Goal: Task Accomplishment & Management: Use online tool/utility

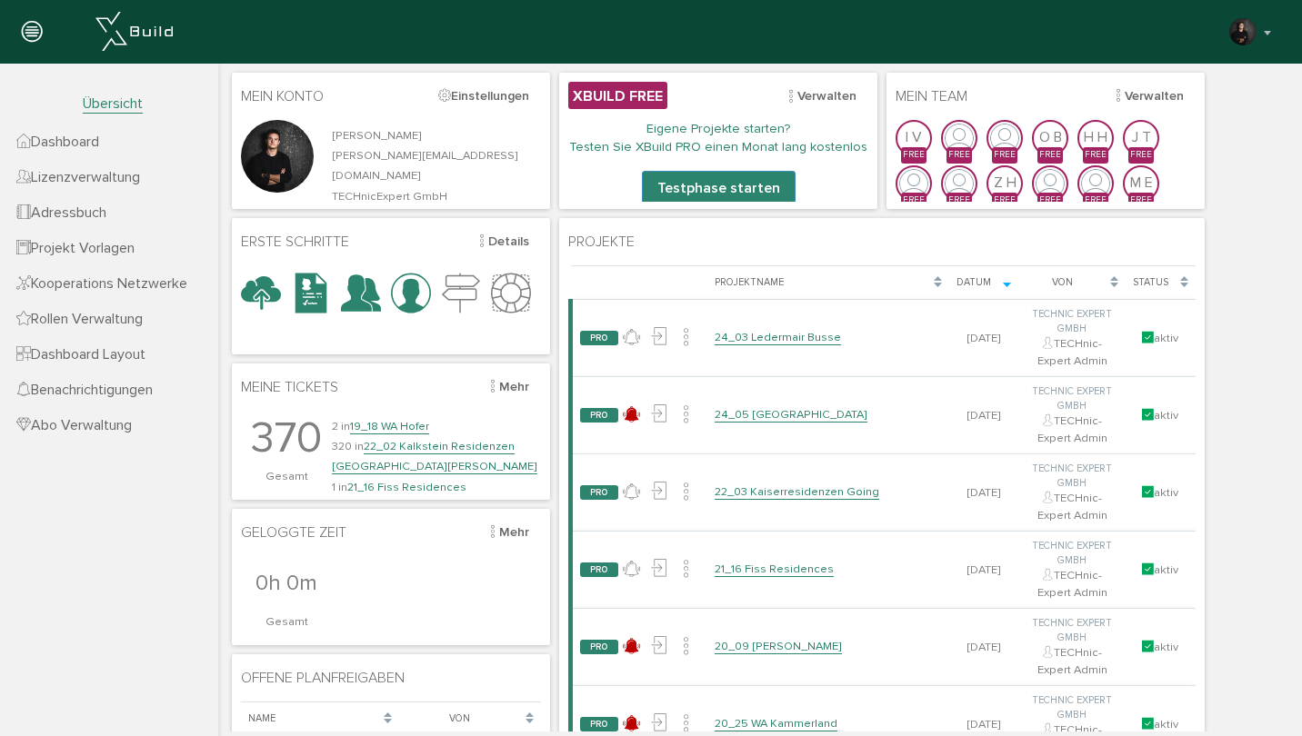
click at [794, 332] on link "24_03 Ledermair Busse" at bounding box center [778, 337] width 126 height 15
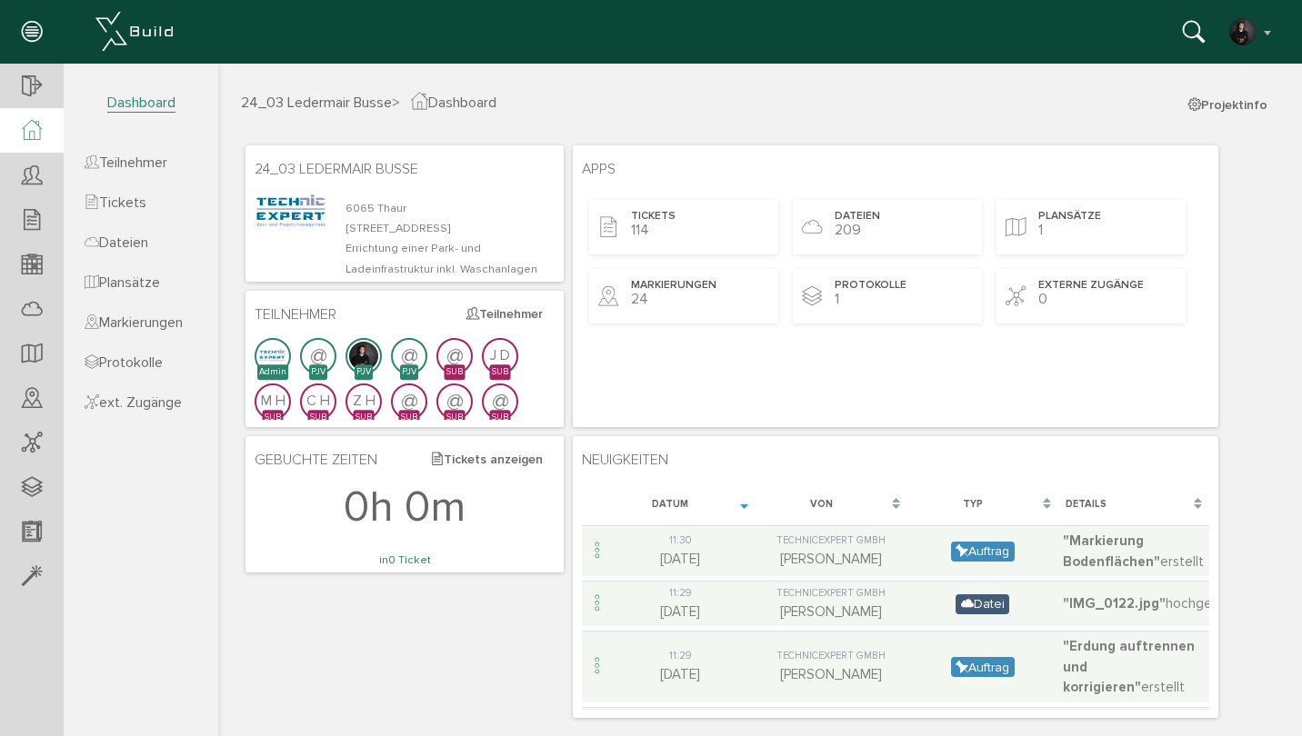
click at [144, 208] on span "Tickets" at bounding box center [116, 203] width 62 height 18
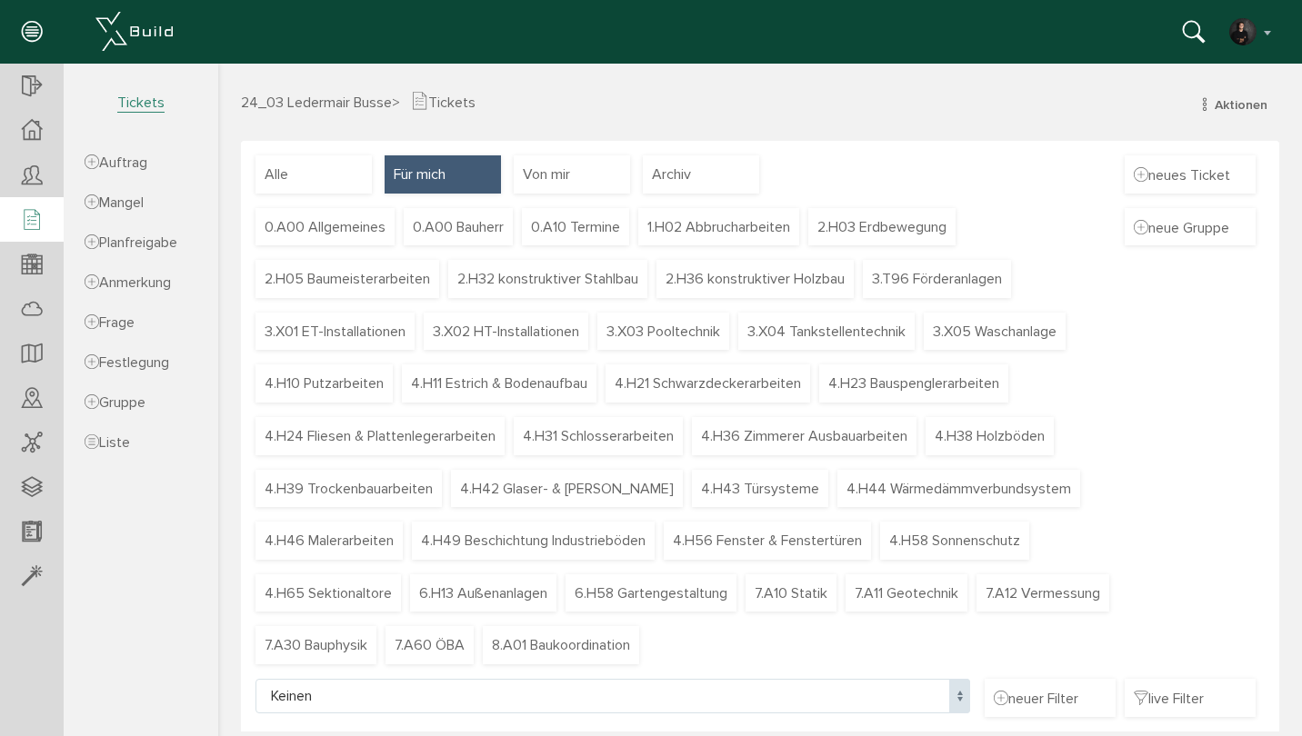
click at [687, 174] on span "Archiv" at bounding box center [671, 175] width 39 height 20
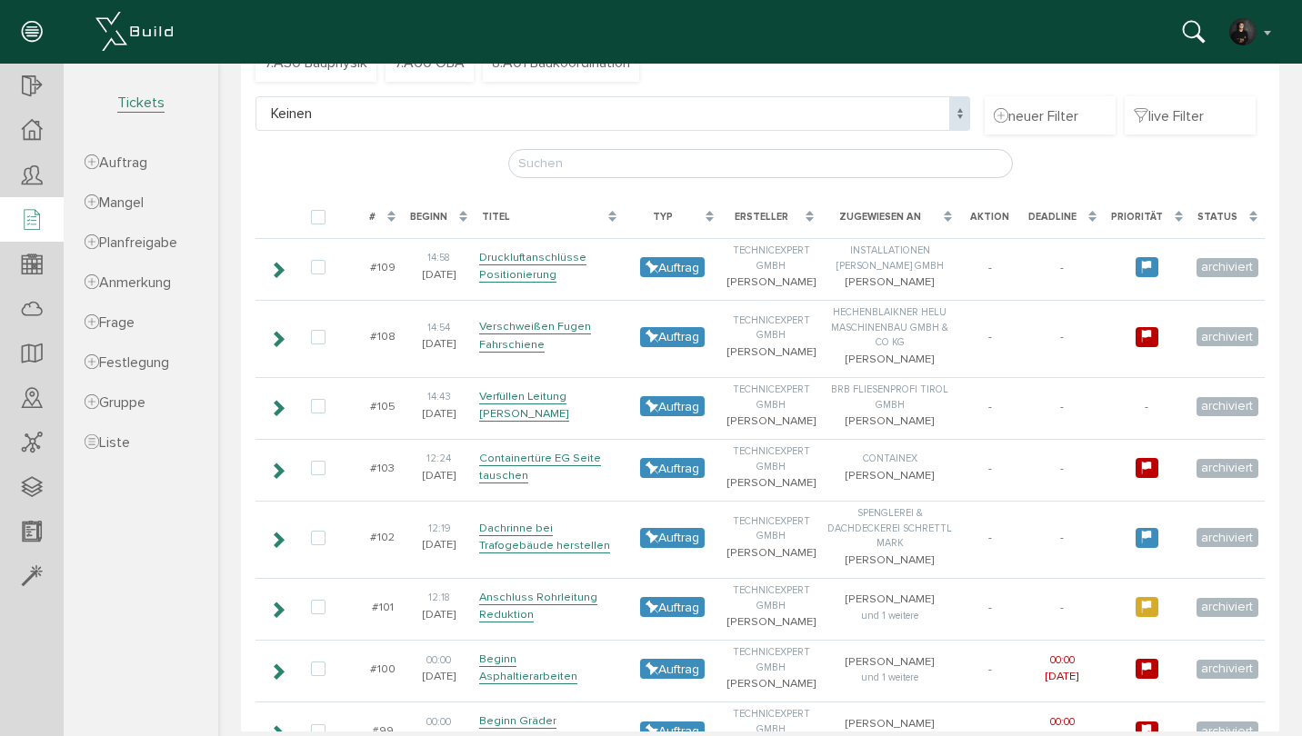
scroll to position [579, 0]
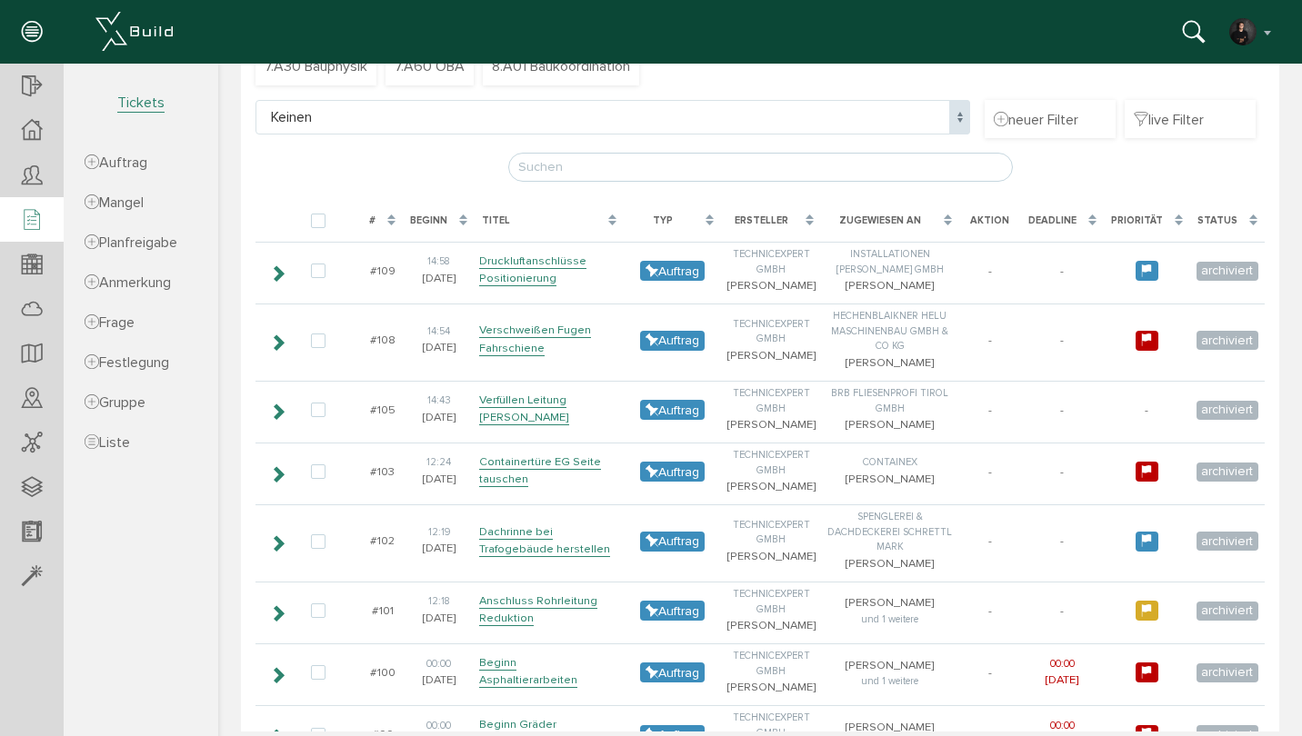
click at [706, 165] on input "text" at bounding box center [760, 167] width 505 height 29
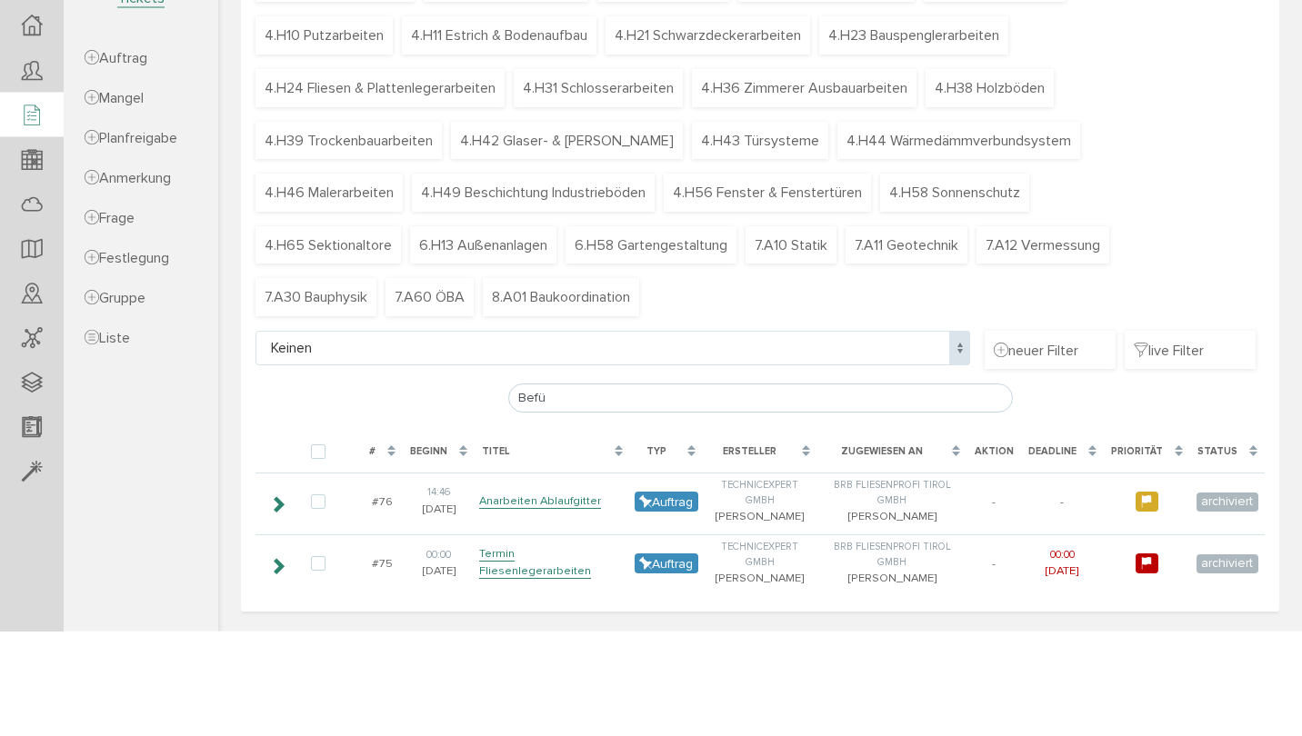
scroll to position [241, 0]
type input "Befülle"
checkbox input "false"
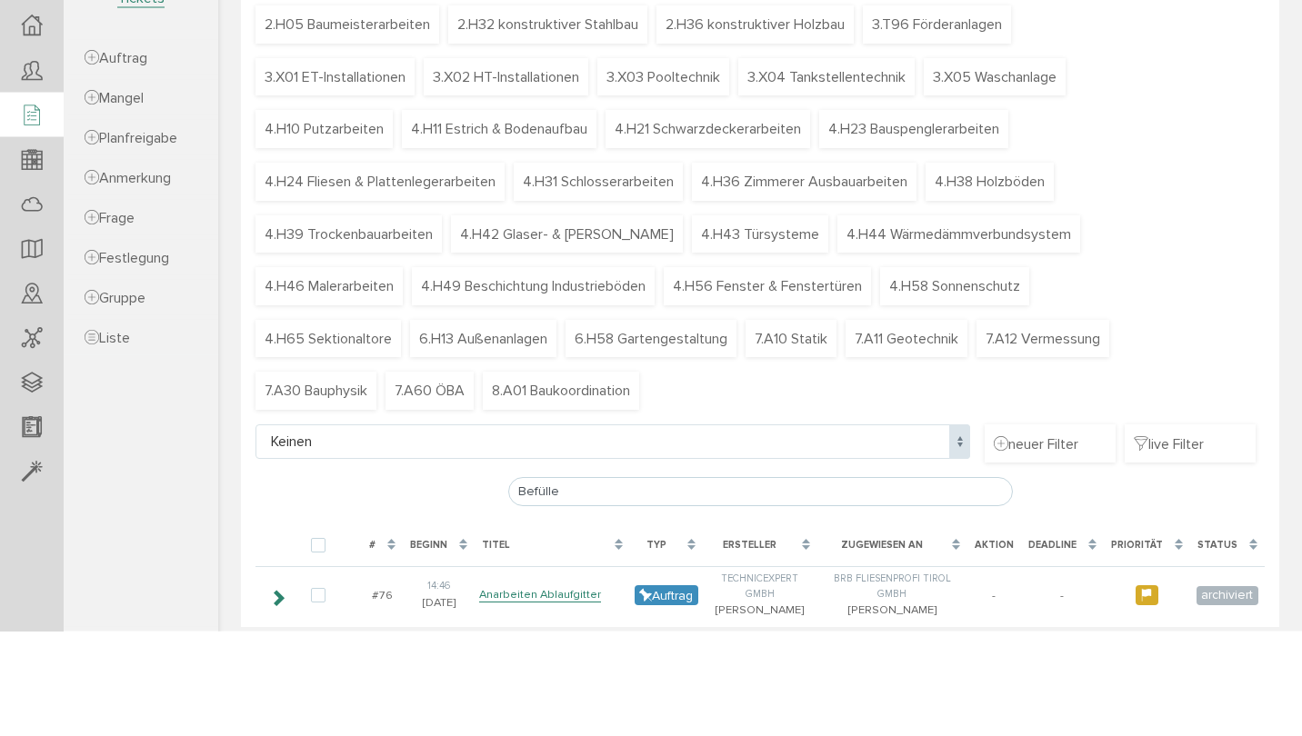
type input "Befüllen"
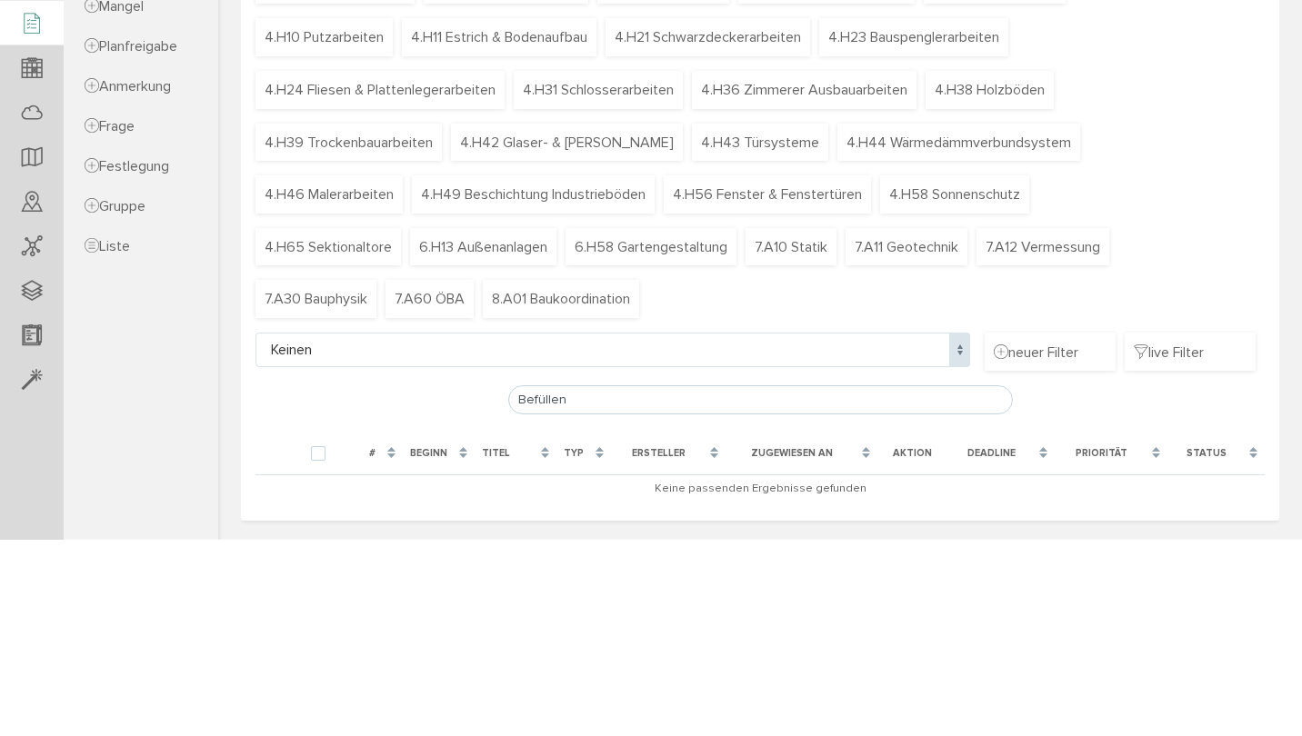
checkbox input "false"
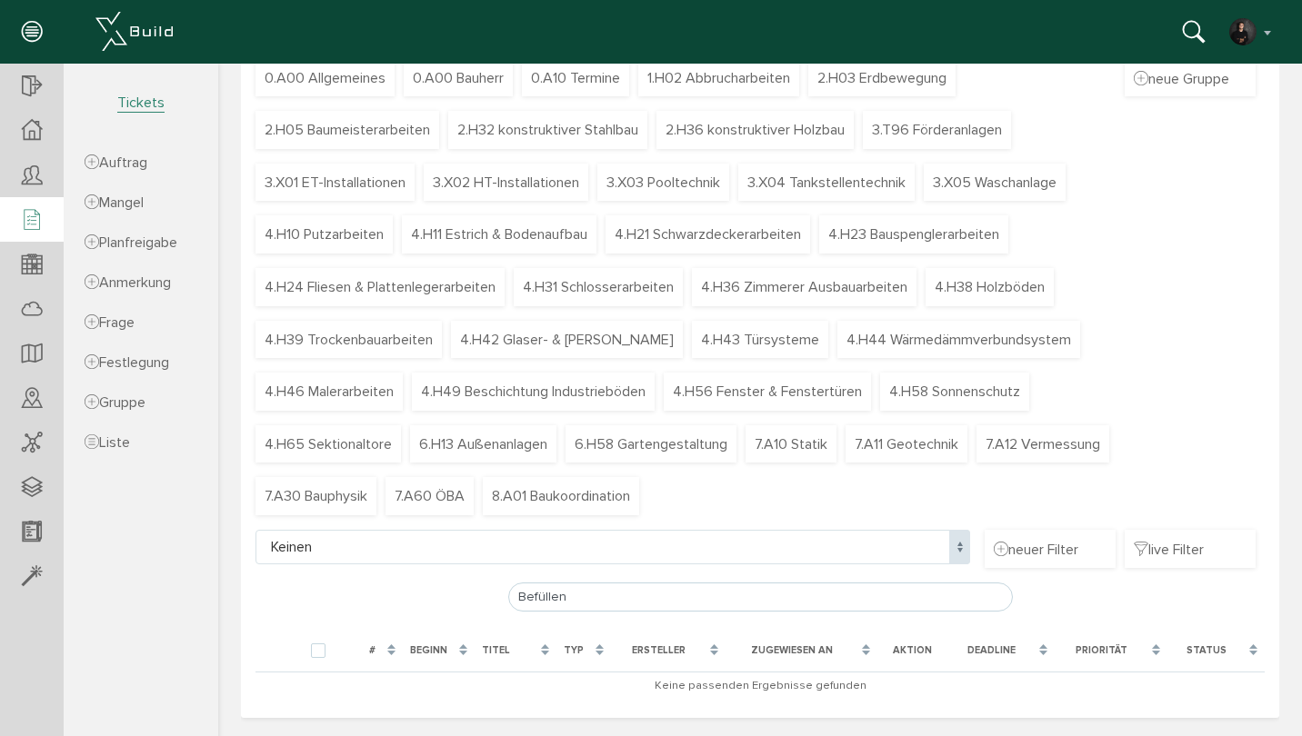
click at [868, 597] on input "Befüllen" at bounding box center [760, 597] width 505 height 29
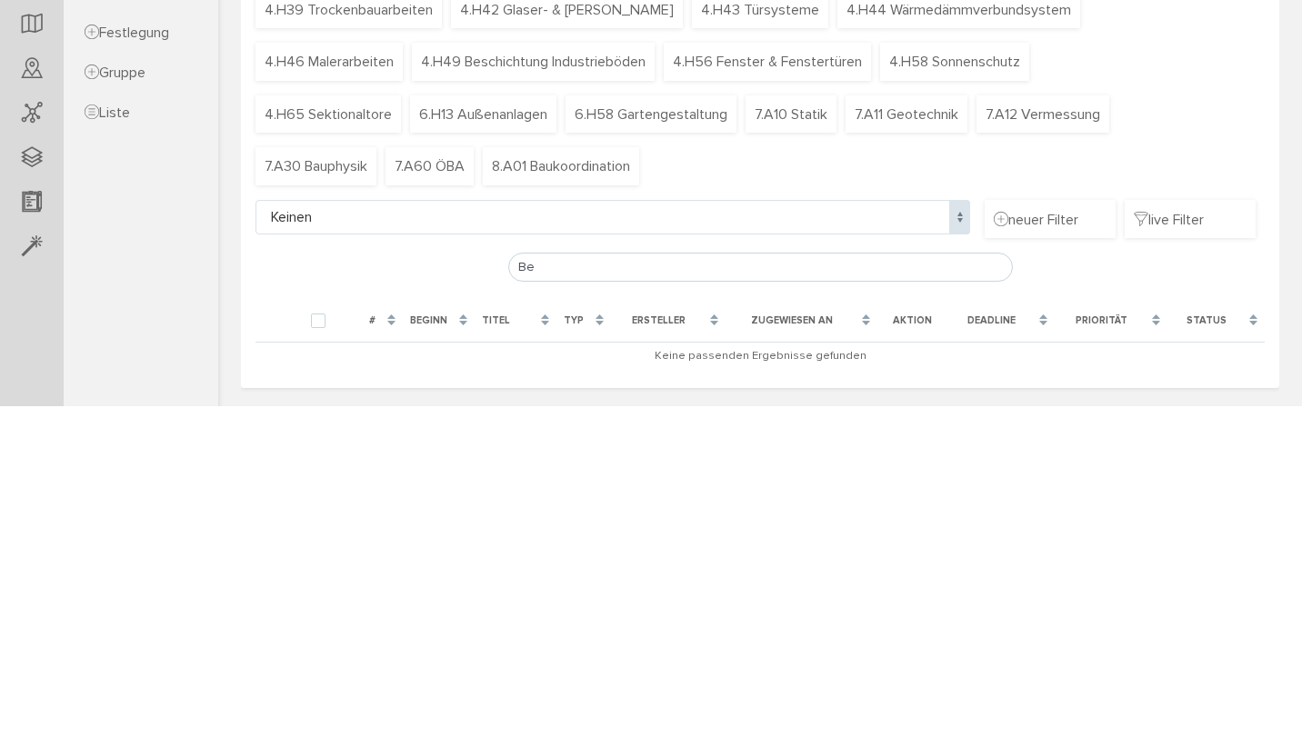
type input "B"
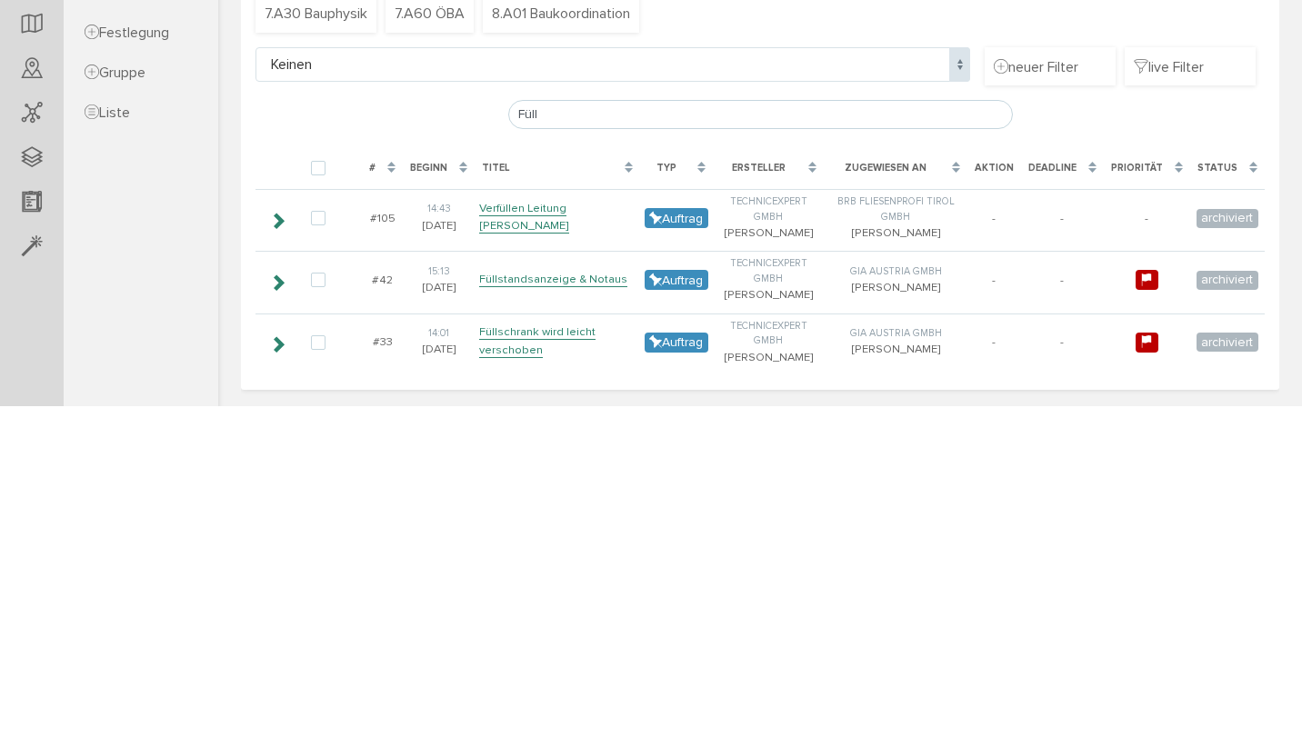
scroll to position [301, 0]
type input "F"
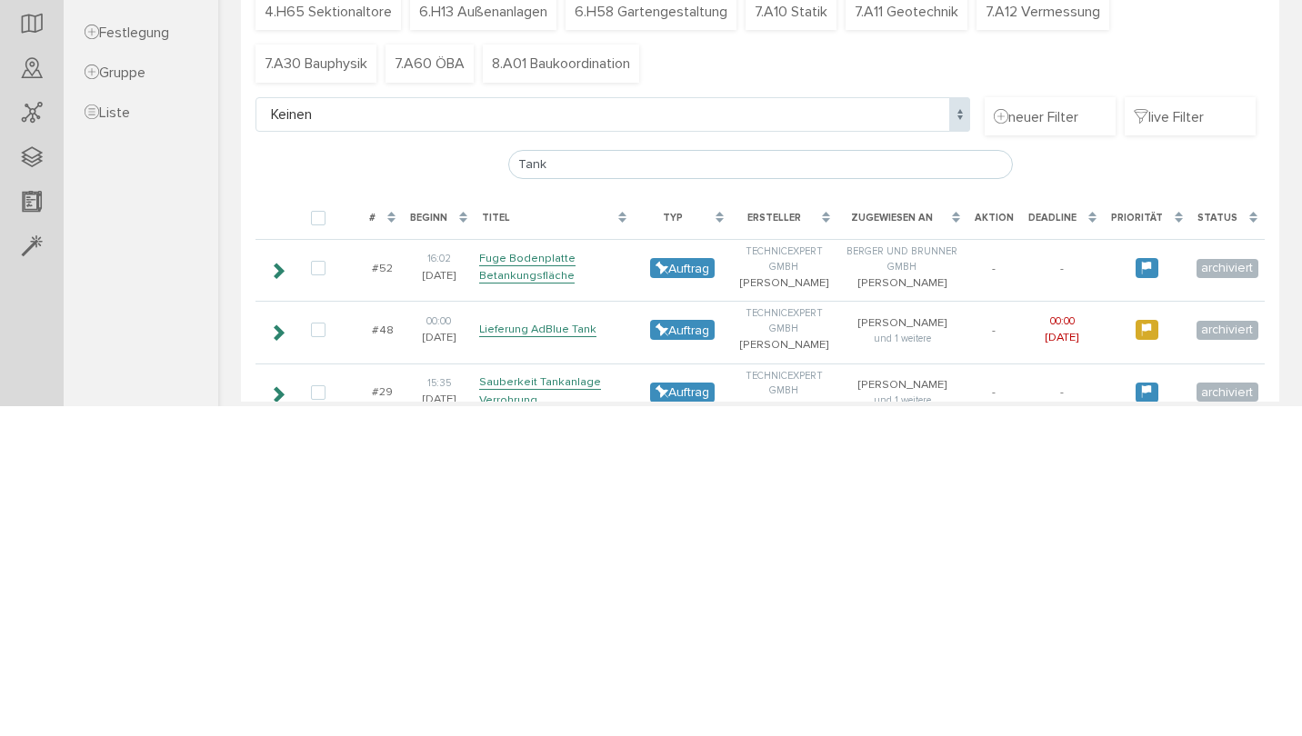
scroll to position [254, 0]
type input "T"
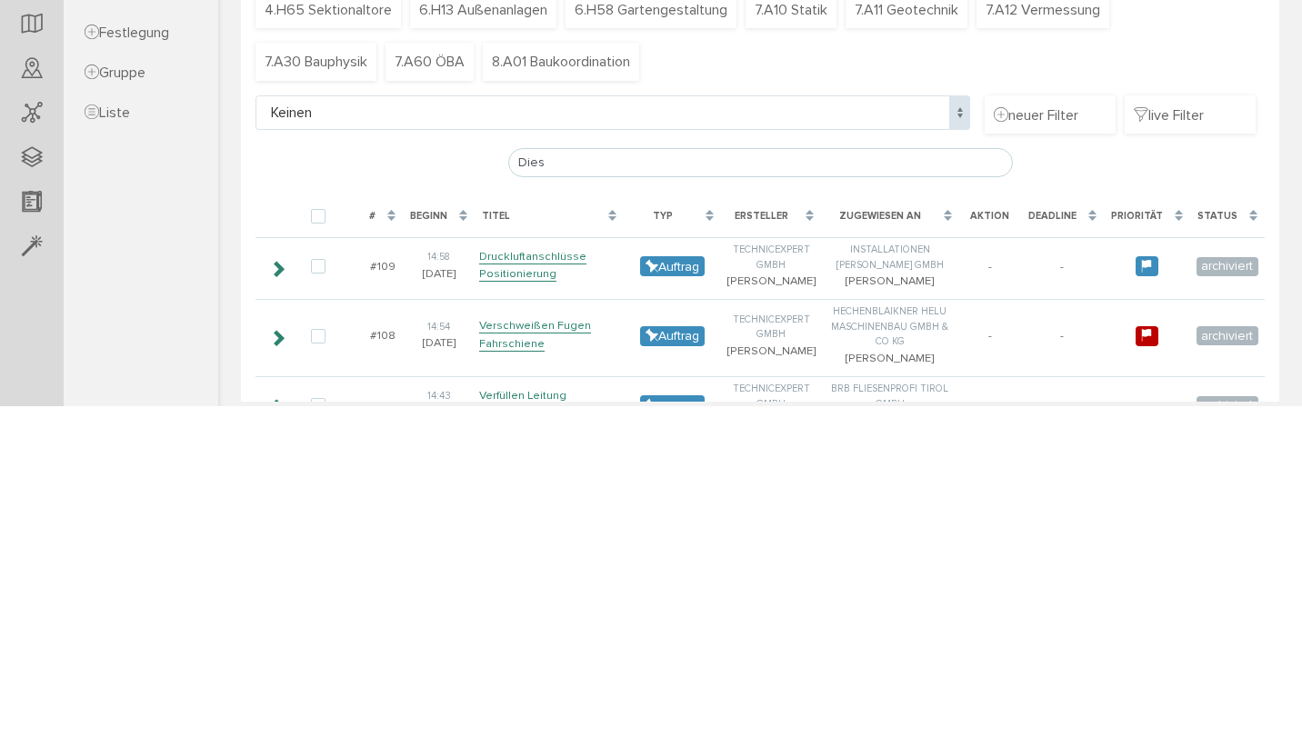
type input "Diese"
checkbox input "false"
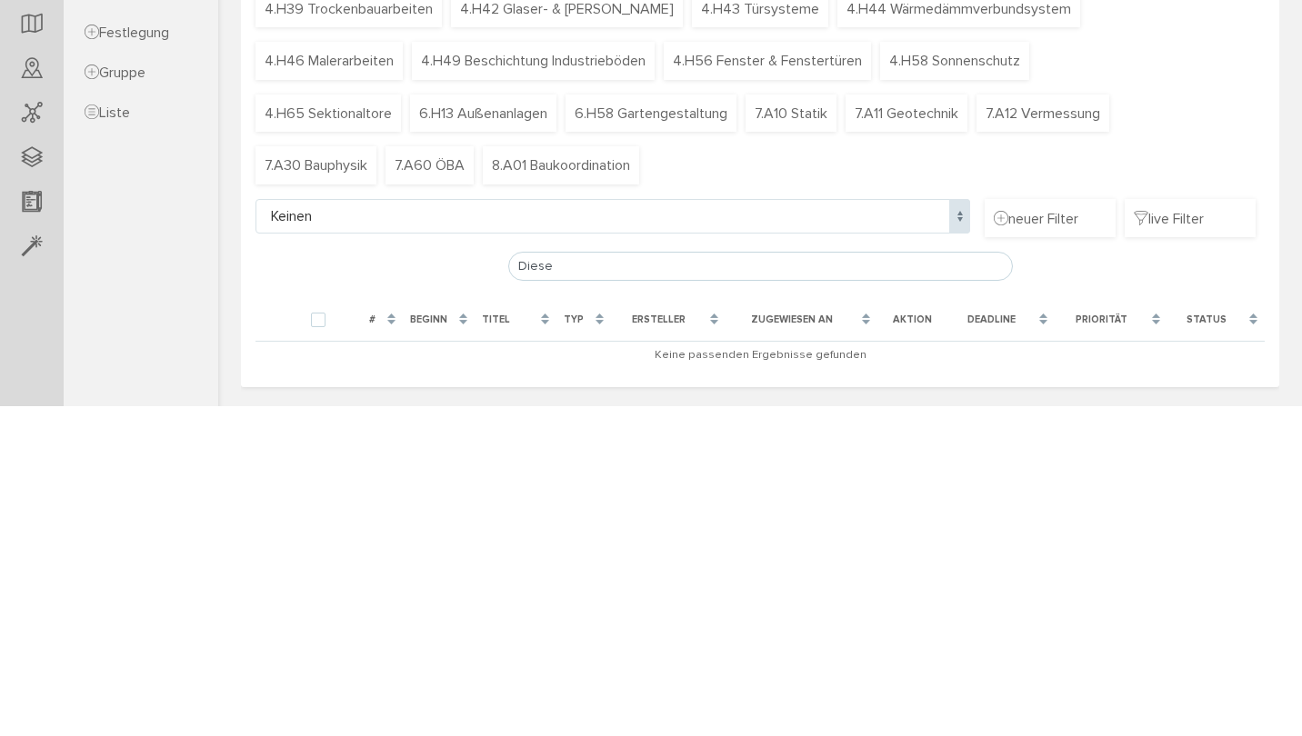
scroll to position [149, 0]
type input "Dies"
checkbox input "false"
type input "D"
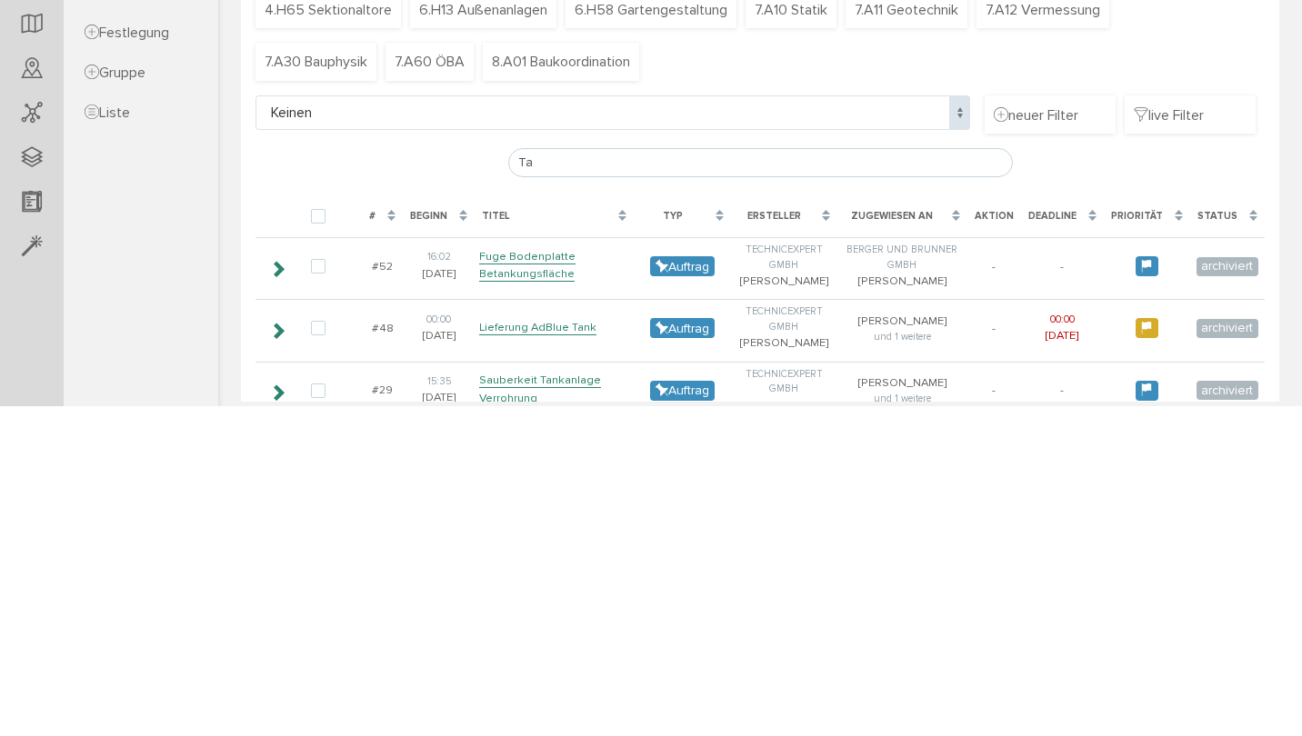
type input "T"
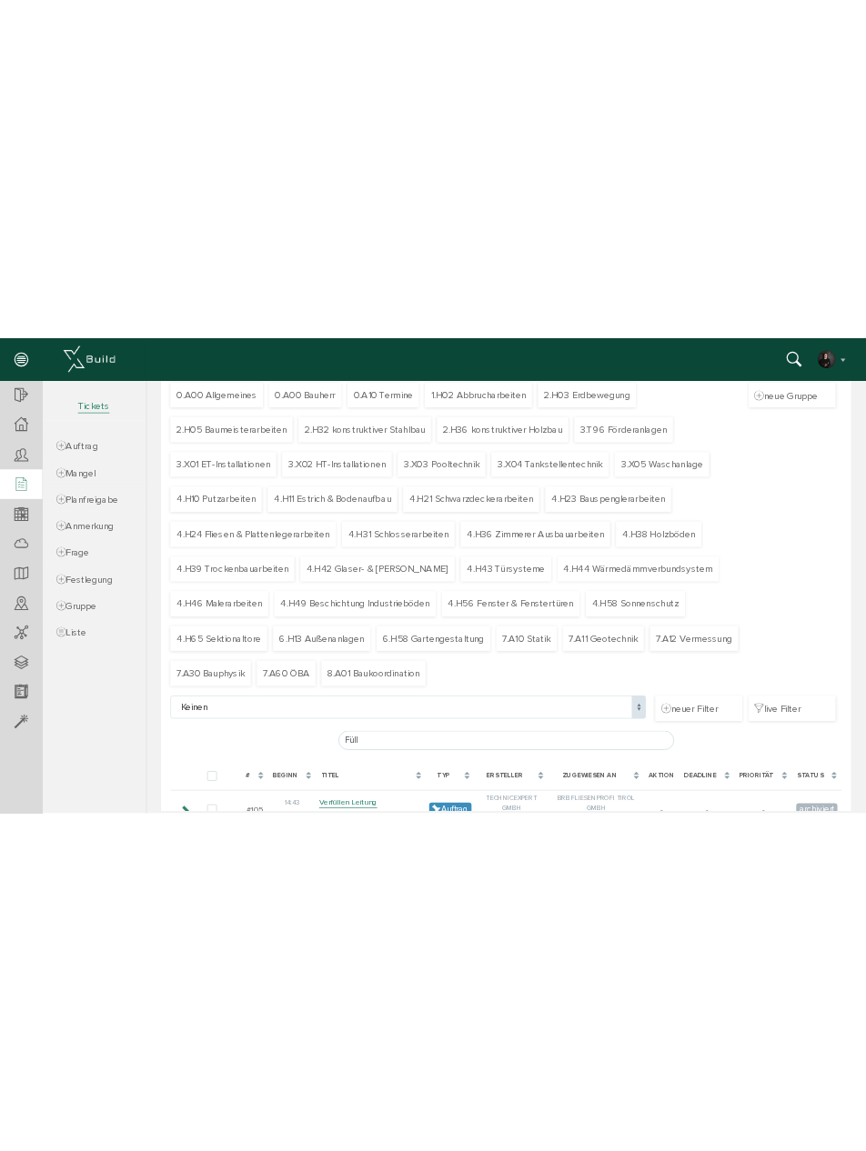
scroll to position [149, 0]
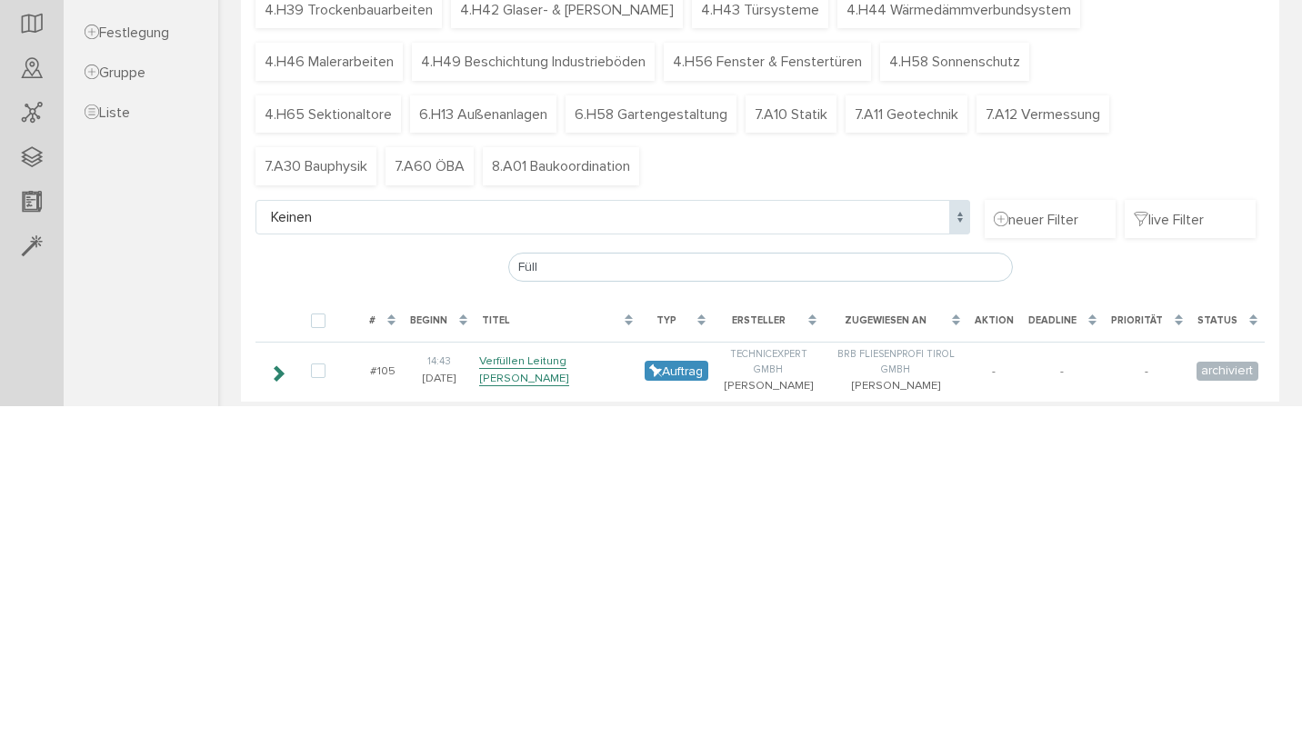
type input "Füll"
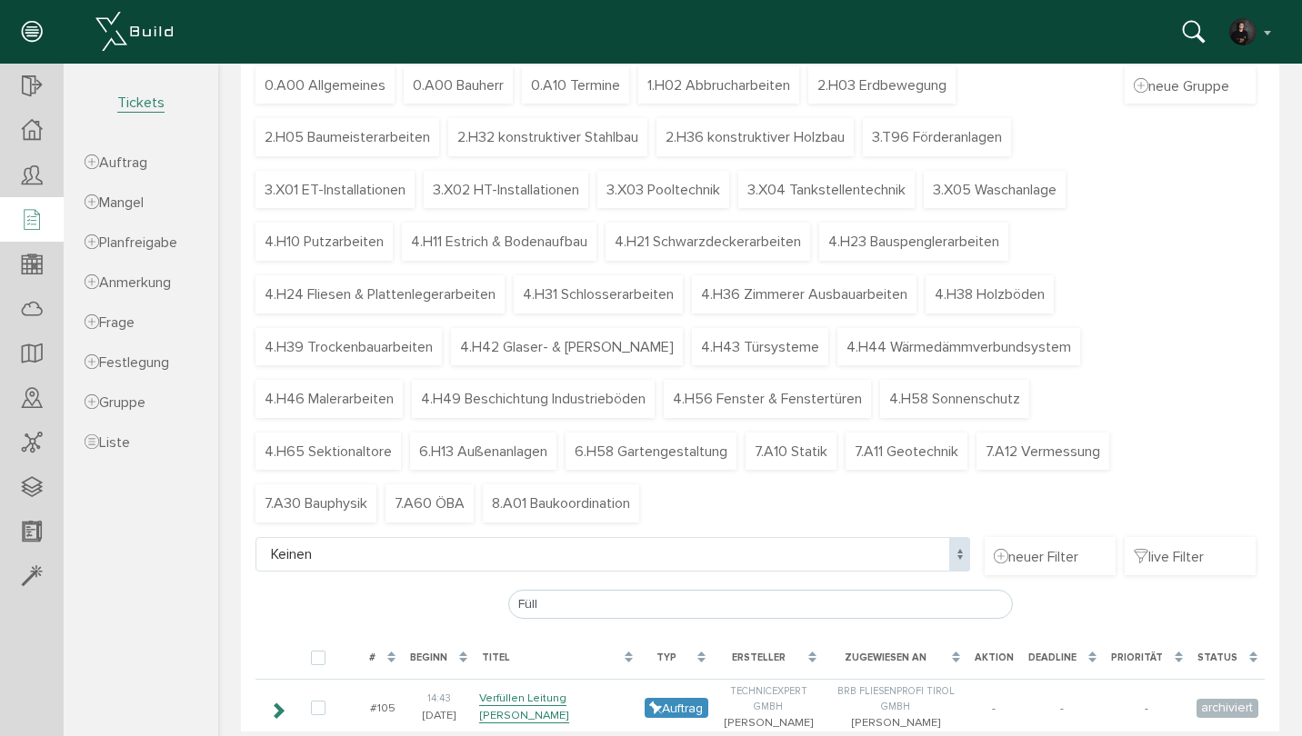
scroll to position [90, 0]
